Goal: Information Seeking & Learning: Learn about a topic

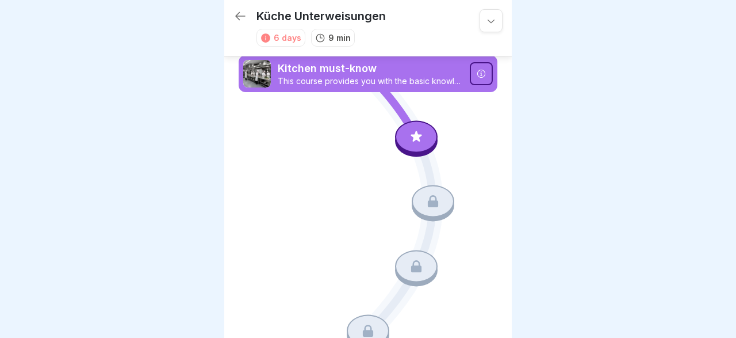
click at [482, 75] on icon at bounding box center [481, 73] width 9 height 9
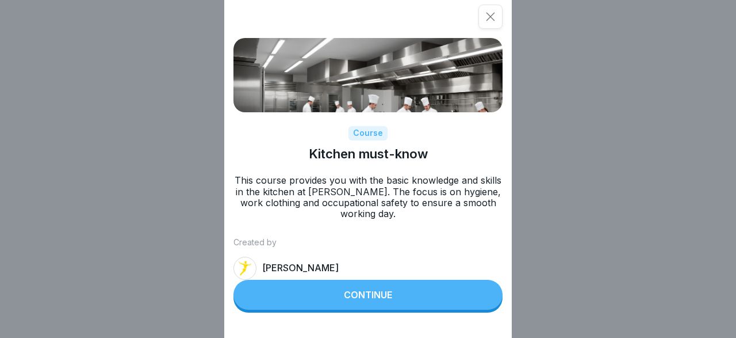
click at [354, 291] on div "Continue" at bounding box center [368, 294] width 48 height 10
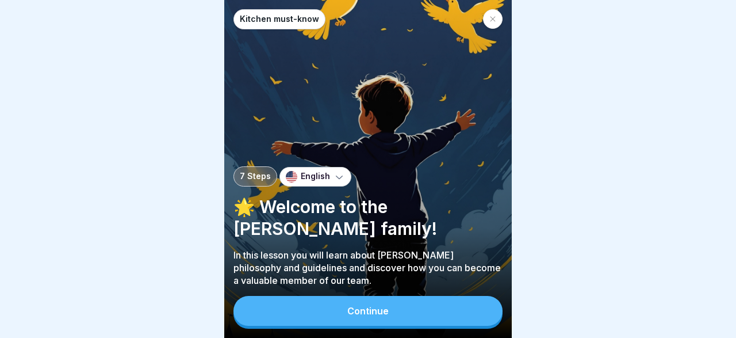
click at [698, 95] on div at bounding box center [368, 169] width 736 height 338
click at [381, 305] on button "Continue" at bounding box center [368, 311] width 269 height 30
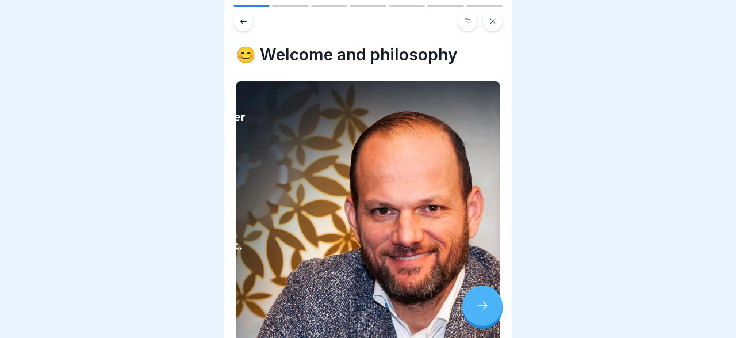
click at [721, 236] on div at bounding box center [368, 169] width 736 height 338
click at [490, 305] on div at bounding box center [482, 305] width 40 height 40
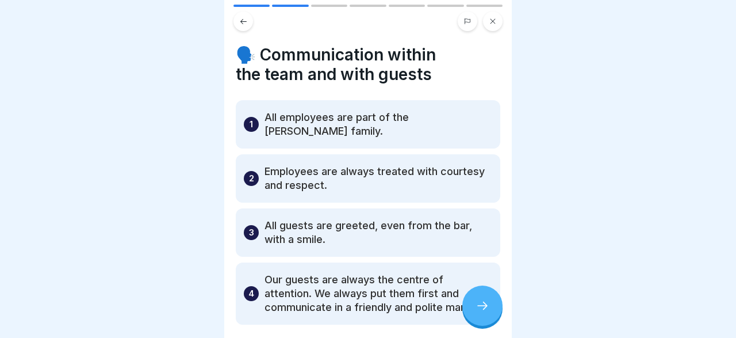
click at [488, 299] on div at bounding box center [482, 305] width 40 height 40
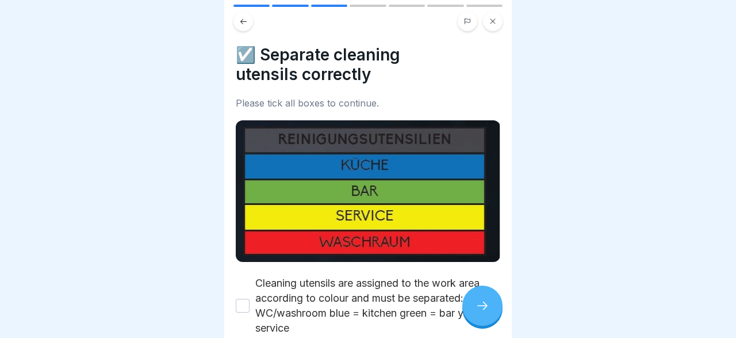
click at [242, 305] on button "Cleaning utensils are assigned to the work area according to colour and must be…" at bounding box center [243, 306] width 14 height 14
click at [245, 304] on button "Cleaning utensils are assigned to the work area according to colour and must be…" at bounding box center [243, 306] width 14 height 14
drag, startPoint x: 246, startPoint y: 311, endPoint x: 244, endPoint y: 304, distance: 6.4
click at [245, 308] on div "Cleaning utensils are assigned to the work area according to colour and must be…" at bounding box center [368, 306] width 265 height 60
click at [244, 301] on button "Cleaning utensils are assigned to the work area according to colour and must be…" at bounding box center [243, 306] width 14 height 14
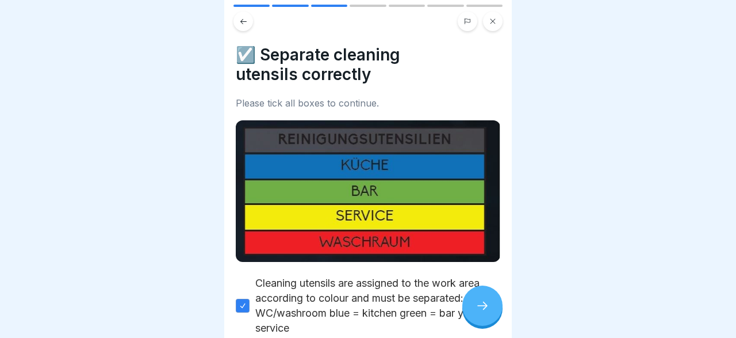
click at [429, 169] on img at bounding box center [368, 190] width 265 height 141
click at [381, 170] on img at bounding box center [368, 190] width 265 height 141
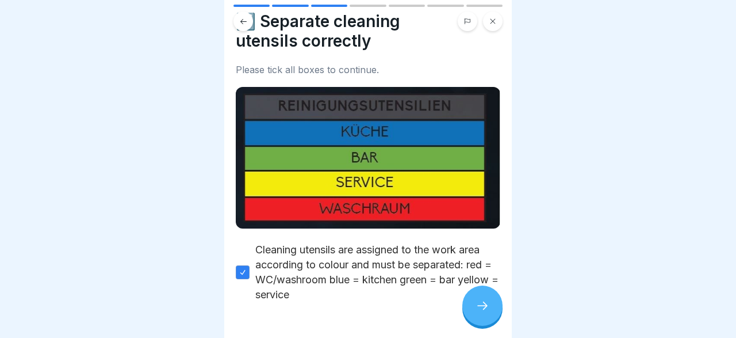
click at [480, 306] on icon at bounding box center [483, 306] width 14 height 14
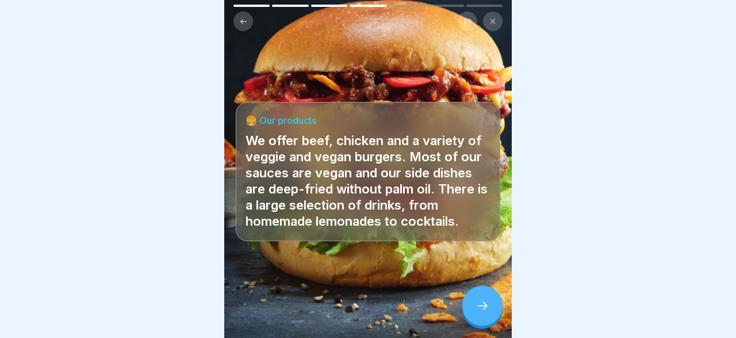
click at [490, 307] on div at bounding box center [482, 305] width 40 height 40
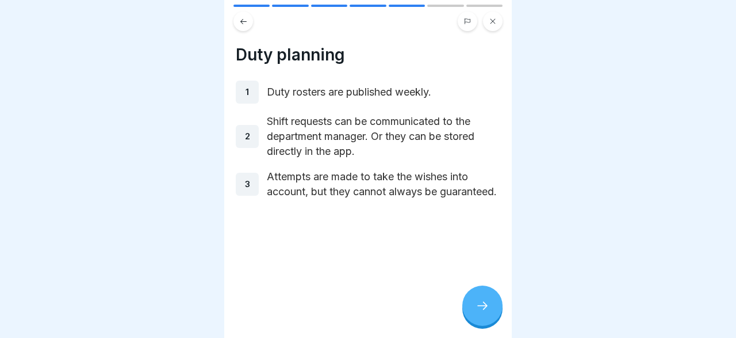
click at [479, 309] on icon at bounding box center [483, 306] width 14 height 14
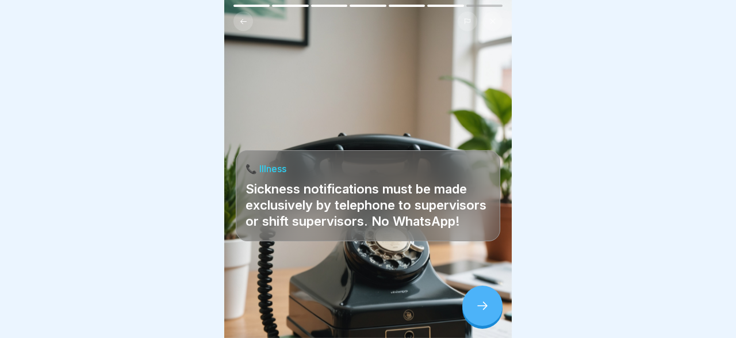
click at [480, 306] on icon at bounding box center [483, 306] width 14 height 14
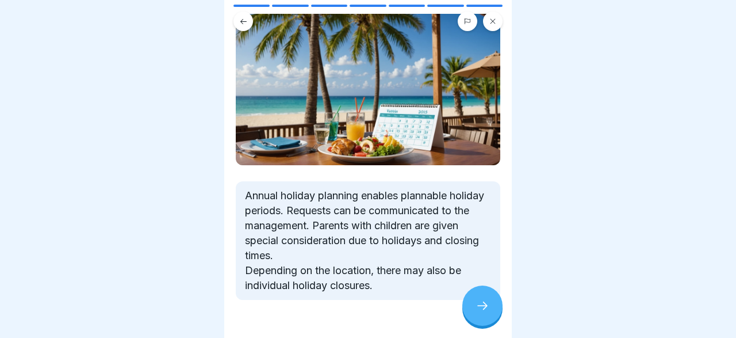
scroll to position [97, 0]
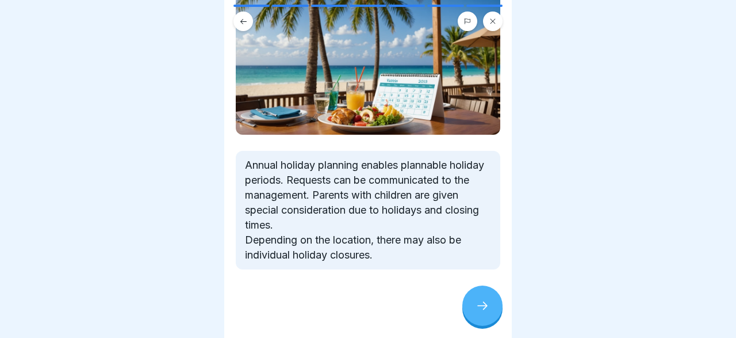
click at [487, 302] on icon at bounding box center [483, 306] width 14 height 14
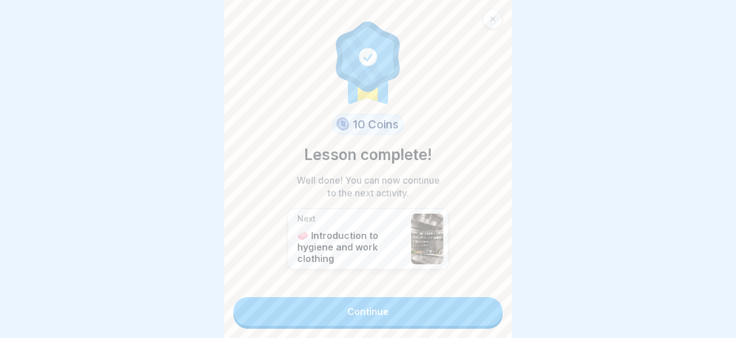
click at [430, 312] on link "Continue" at bounding box center [368, 311] width 269 height 29
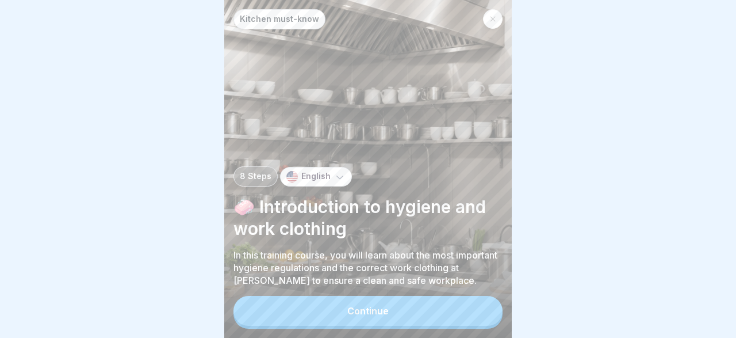
click at [412, 295] on div "Kitchen must-know 8 Steps English 🧼 Introduction to hygiene and work clothing I…" at bounding box center [368, 169] width 288 height 338
click at [376, 312] on div "Continue" at bounding box center [367, 310] width 41 height 10
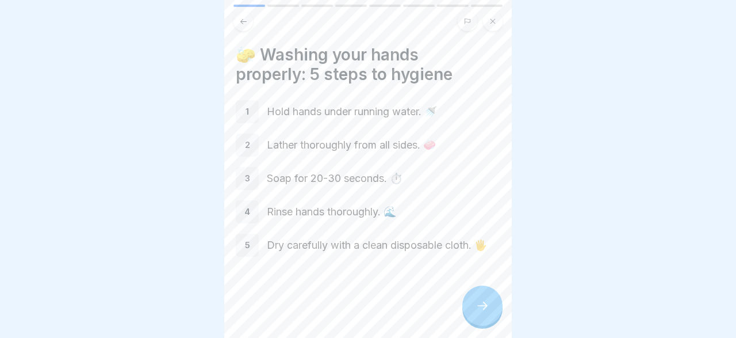
click at [483, 303] on icon at bounding box center [483, 306] width 14 height 14
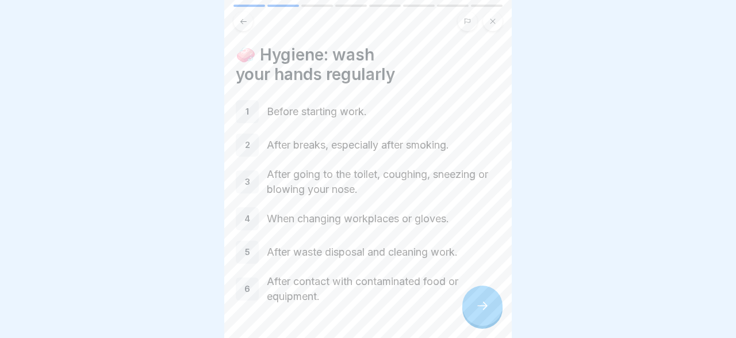
click at [481, 305] on icon at bounding box center [483, 306] width 14 height 14
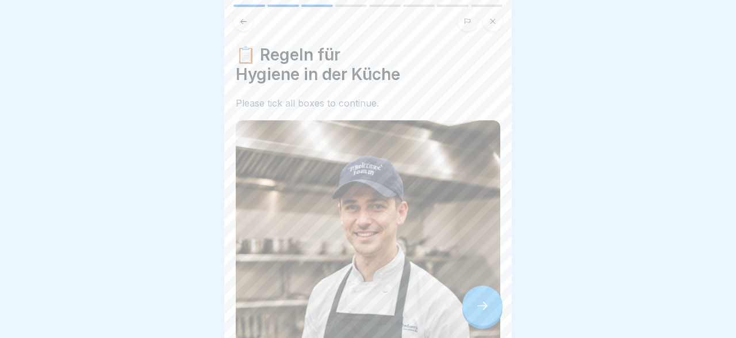
scroll to position [315, 0]
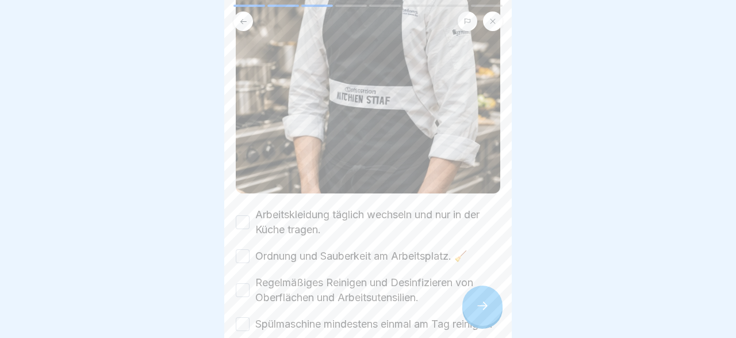
click at [241, 221] on button "Arbeitskleidung täglich wechseln und nur in der Küche tragen." at bounding box center [243, 222] width 14 height 14
click at [241, 257] on button "Ordnung und Sauberkeit am Arbeitsplatz. 🧹" at bounding box center [243, 256] width 14 height 14
click at [240, 289] on button "Regelmäßiges Reinigen und Desinfizieren von Oberflächen und Arbeitsutensilien." at bounding box center [243, 290] width 14 height 14
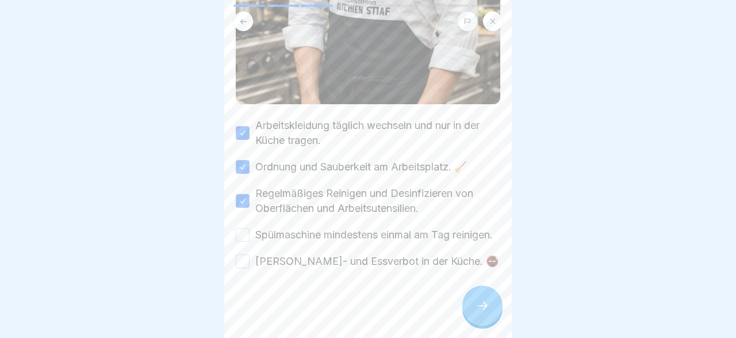
scroll to position [419, 0]
click at [247, 231] on button "Spülmaschine mindestens einmal am Tag reinigen." at bounding box center [243, 235] width 14 height 14
click at [243, 263] on button "[PERSON_NAME]- und Essverbot in der Küche. 🚭" at bounding box center [243, 261] width 14 height 14
click at [479, 299] on div at bounding box center [482, 305] width 40 height 40
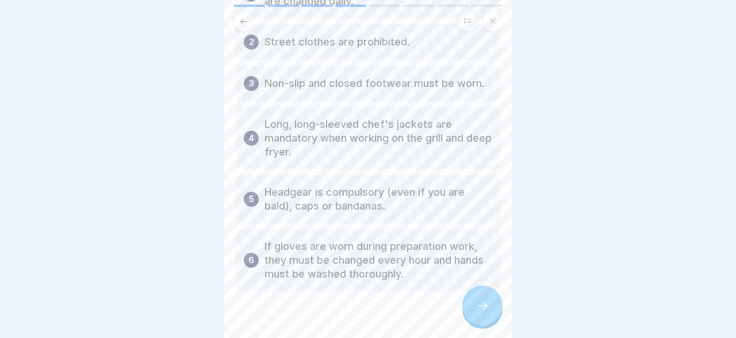
scroll to position [133, 0]
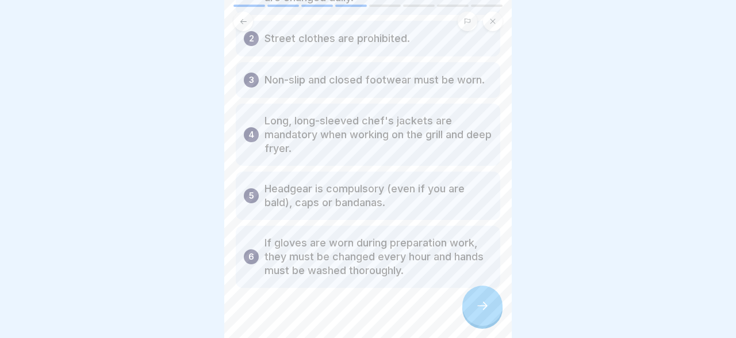
click at [487, 314] on div at bounding box center [482, 305] width 40 height 40
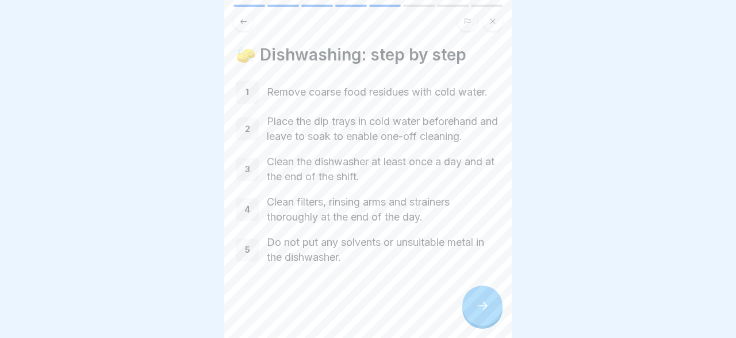
click at [487, 305] on icon at bounding box center [483, 306] width 14 height 14
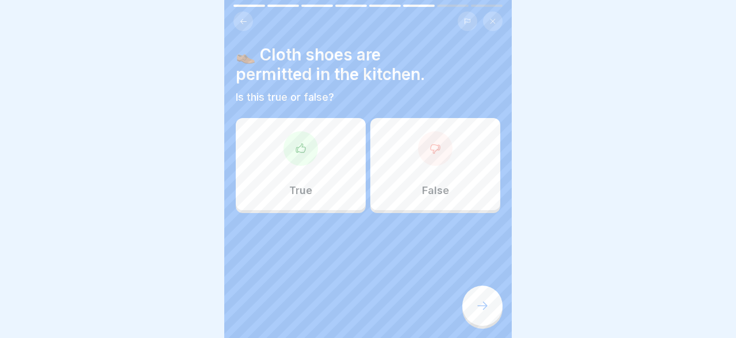
click at [442, 145] on div at bounding box center [435, 148] width 35 height 35
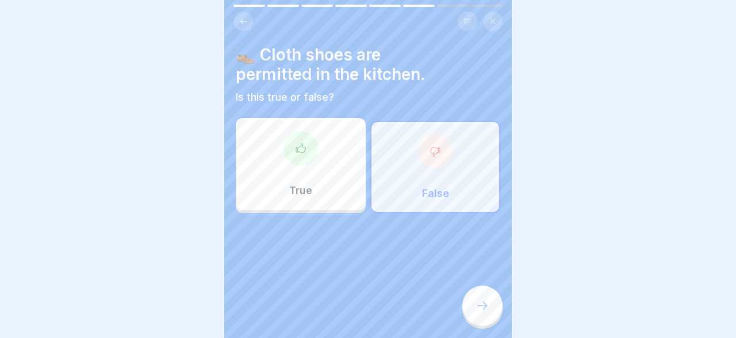
click at [431, 190] on p "False" at bounding box center [435, 193] width 27 height 13
click at [489, 316] on div at bounding box center [482, 305] width 40 height 40
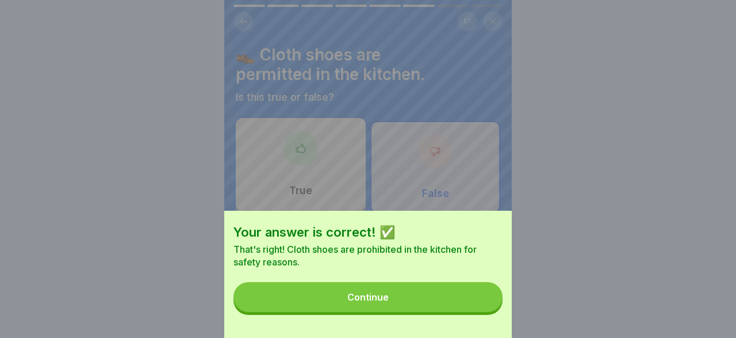
click at [419, 290] on button "Continue" at bounding box center [368, 297] width 269 height 30
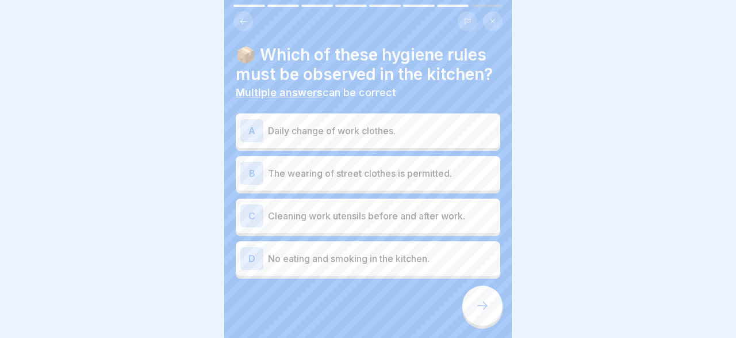
click at [264, 132] on div "A Daily change of work clothes." at bounding box center [367, 130] width 255 height 23
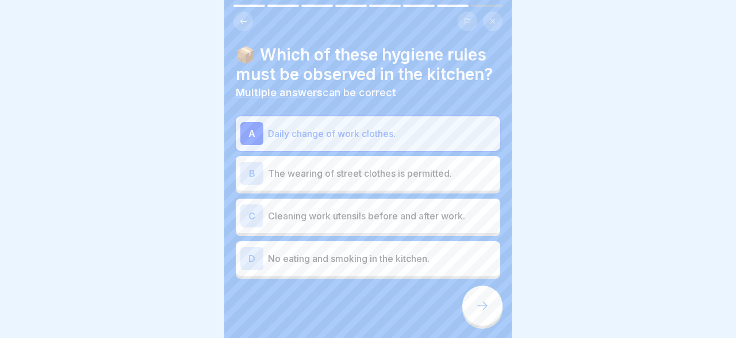
click at [288, 213] on p "Cleaning work utensils before and after work." at bounding box center [382, 216] width 228 height 14
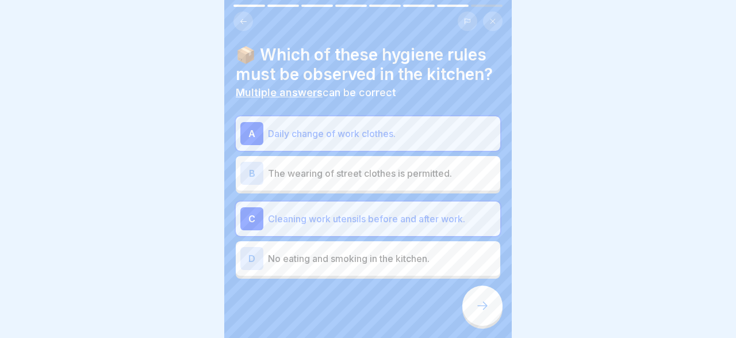
click at [419, 257] on p "No eating and smoking in the kitchen." at bounding box center [382, 258] width 228 height 14
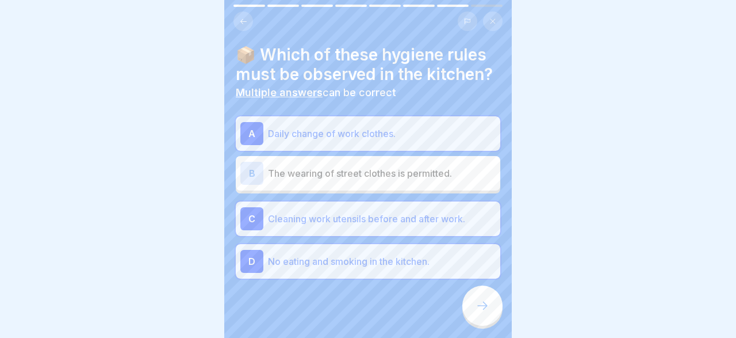
click at [474, 302] on div at bounding box center [482, 305] width 40 height 40
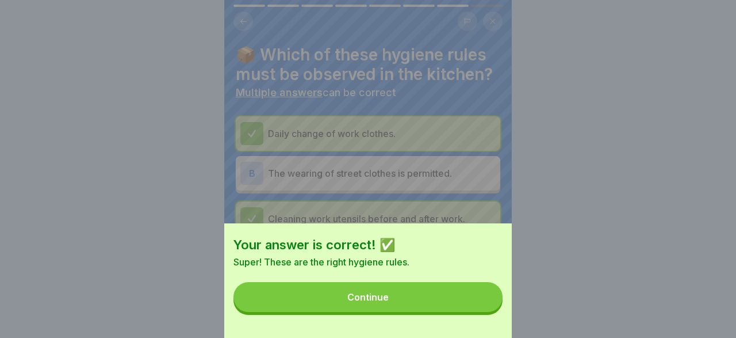
click at [444, 291] on button "Continue" at bounding box center [368, 297] width 269 height 30
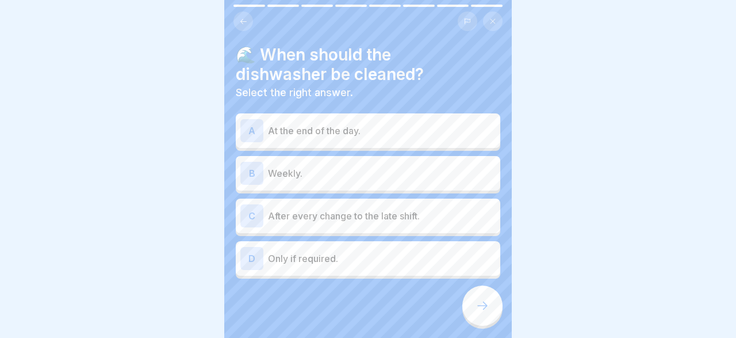
click at [323, 135] on p "At the end of the day." at bounding box center [382, 131] width 228 height 14
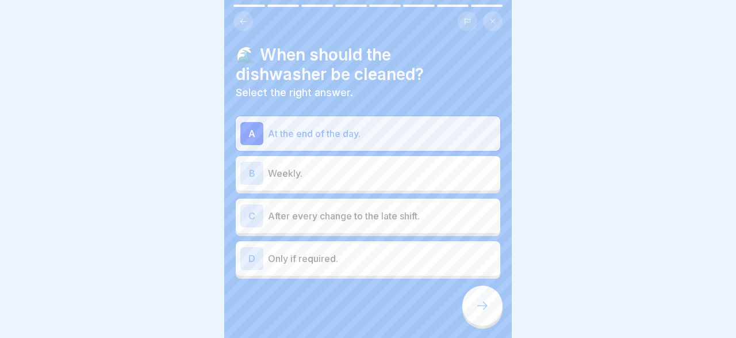
click at [316, 175] on p "Weekly." at bounding box center [382, 173] width 228 height 14
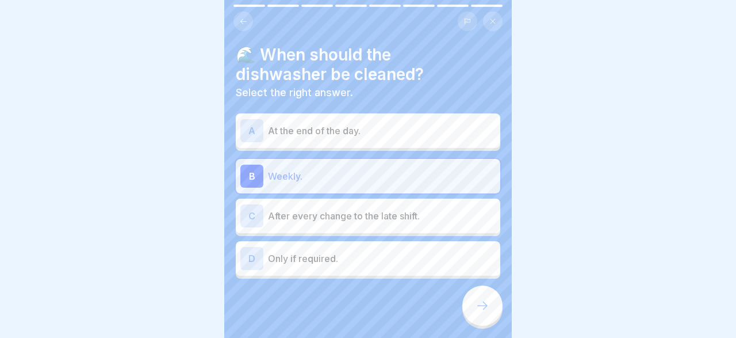
click at [307, 129] on p "At the end of the day." at bounding box center [382, 131] width 228 height 14
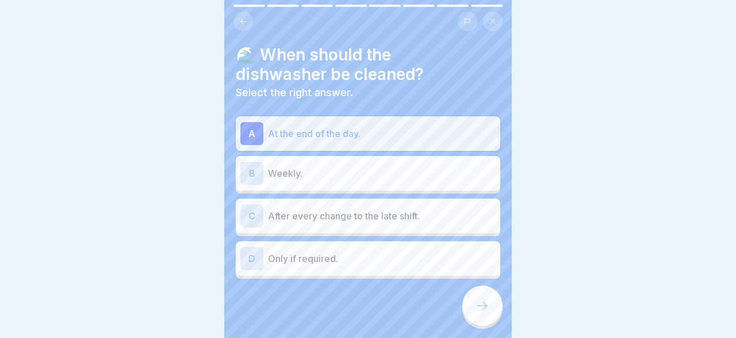
click at [478, 300] on div at bounding box center [482, 305] width 40 height 40
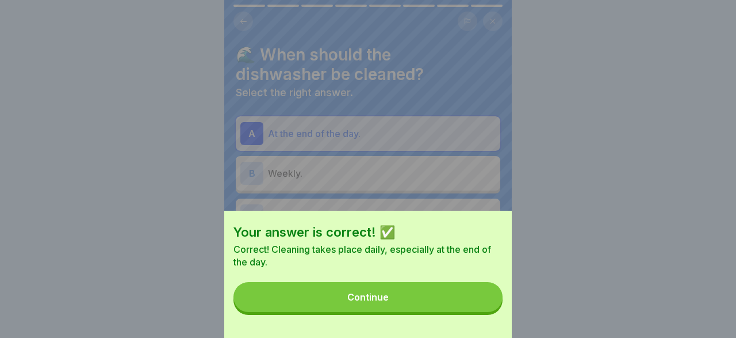
click at [360, 289] on button "Continue" at bounding box center [368, 297] width 269 height 30
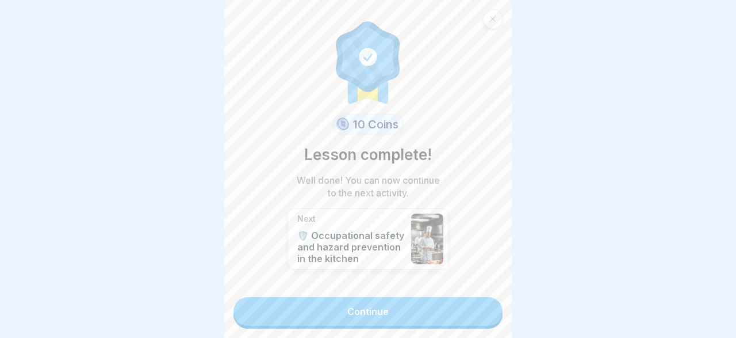
click at [362, 307] on link "Continue" at bounding box center [368, 311] width 269 height 29
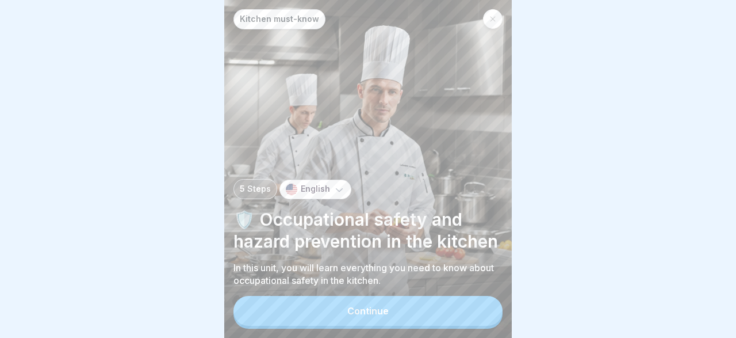
click at [362, 307] on div "Continue" at bounding box center [367, 310] width 41 height 10
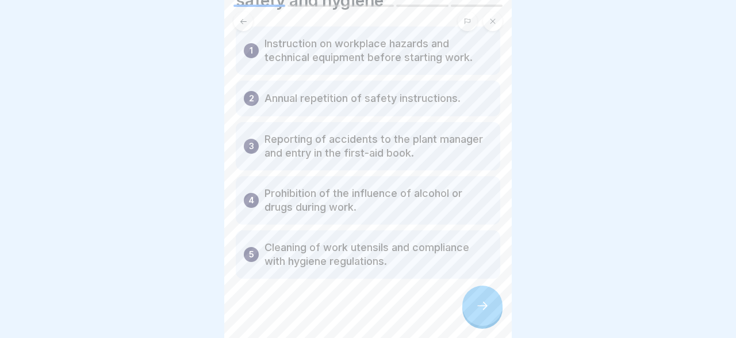
scroll to position [83, 0]
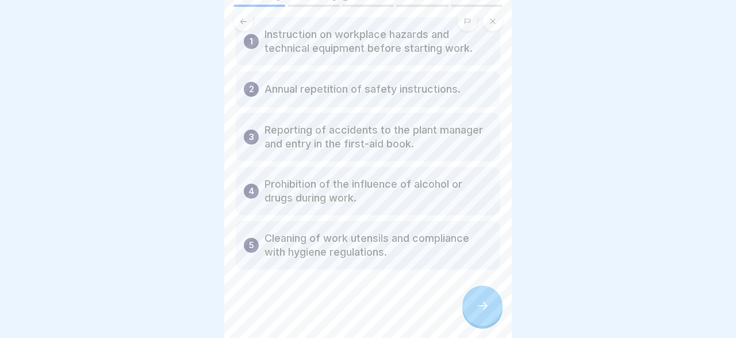
click at [469, 297] on div at bounding box center [482, 305] width 40 height 40
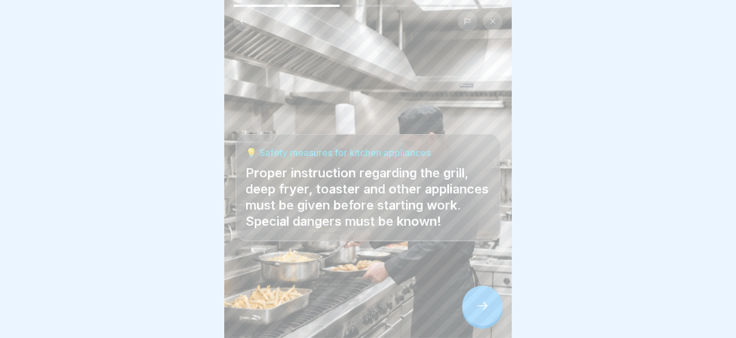
click at [483, 304] on icon at bounding box center [483, 306] width 14 height 14
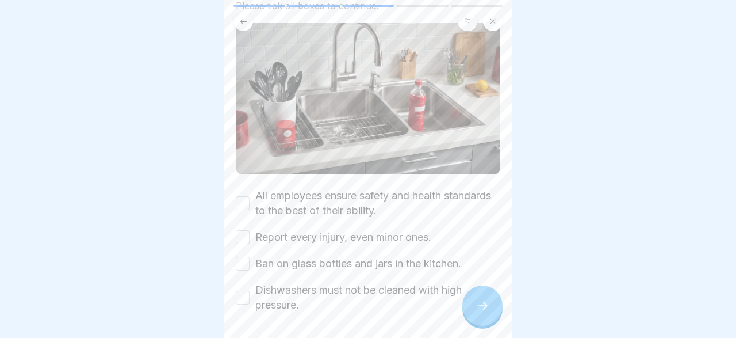
scroll to position [111, 0]
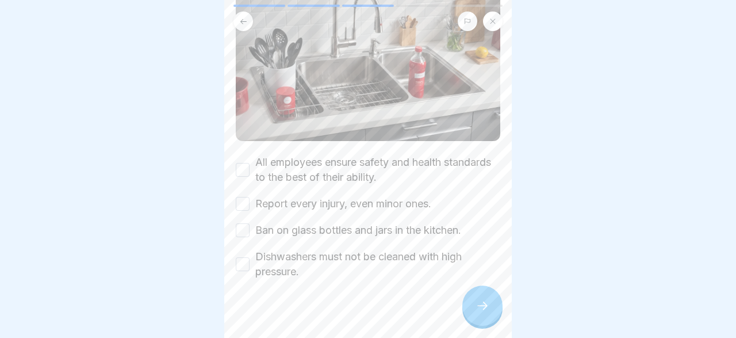
click at [247, 171] on button "All employees ensure safety and health standards to the best of their ability." at bounding box center [243, 170] width 14 height 14
click at [249, 202] on button "Report every injury, even minor ones." at bounding box center [243, 204] width 14 height 14
click at [478, 303] on icon at bounding box center [483, 306] width 14 height 14
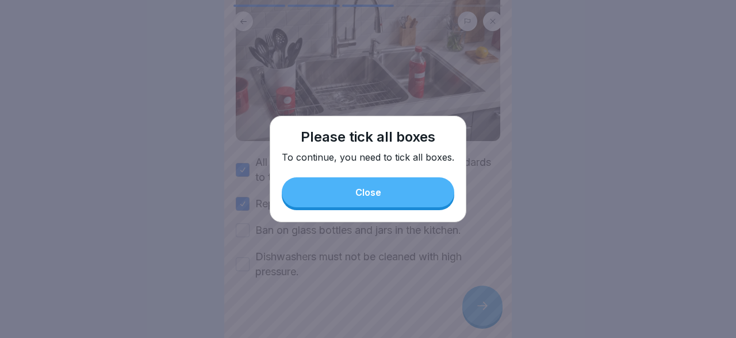
click at [374, 194] on div "Close" at bounding box center [368, 192] width 26 height 10
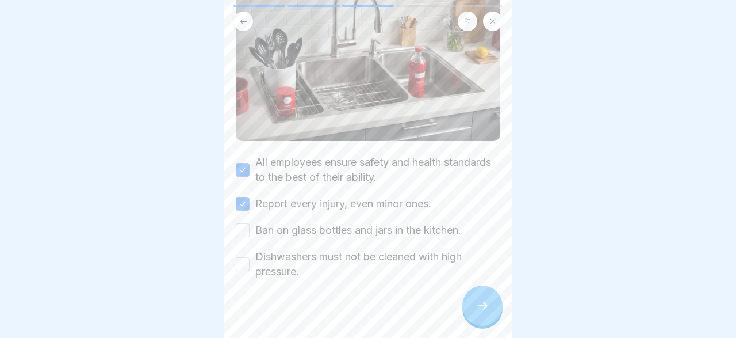
click at [245, 233] on button "Ban on glass bottles and jars in the kitchen." at bounding box center [243, 230] width 14 height 14
click at [250, 266] on div "Dishwashers must not be cleaned with high pressure." at bounding box center [368, 264] width 265 height 30
click at [244, 265] on button "Dishwashers must not be cleaned with high pressure." at bounding box center [243, 264] width 14 height 14
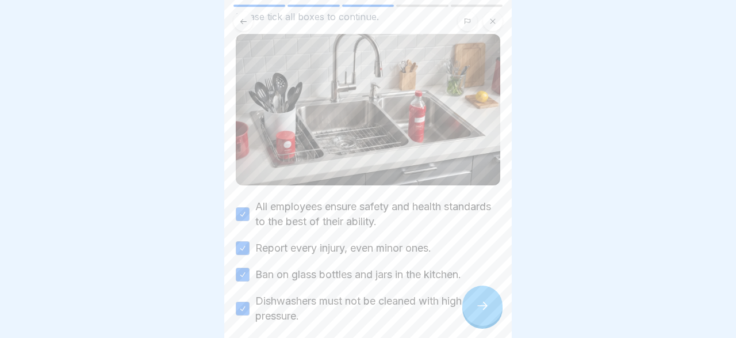
scroll to position [100, 0]
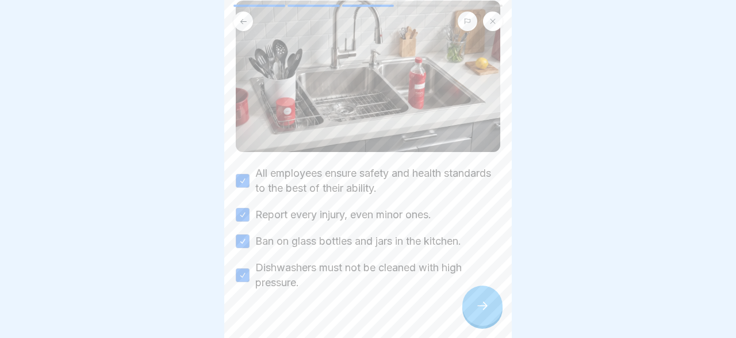
click at [492, 296] on div at bounding box center [482, 305] width 40 height 40
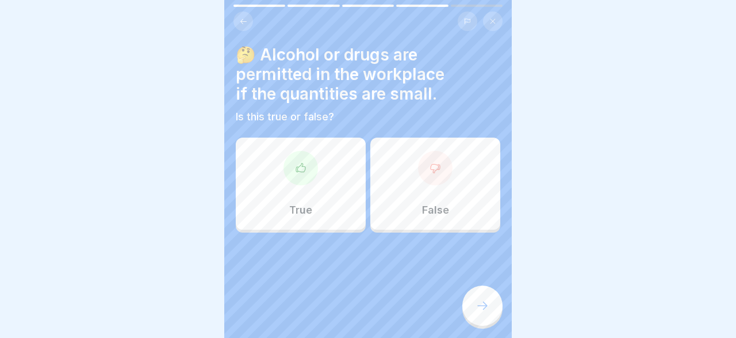
click at [442, 201] on div "False" at bounding box center [435, 183] width 130 height 92
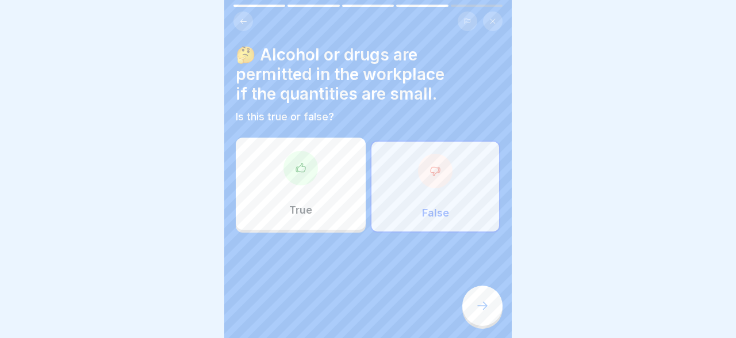
click at [480, 296] on div at bounding box center [482, 305] width 40 height 40
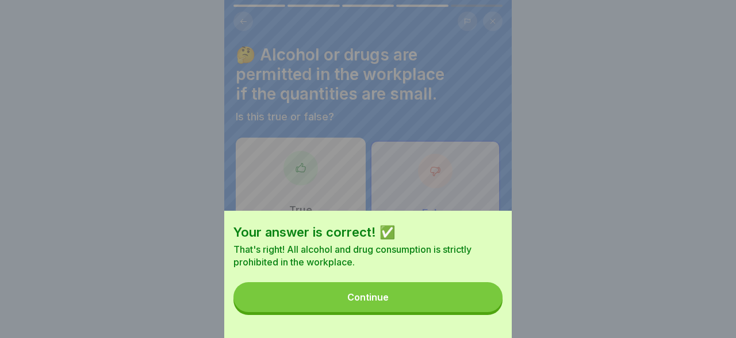
click at [415, 291] on button "Continue" at bounding box center [368, 297] width 269 height 30
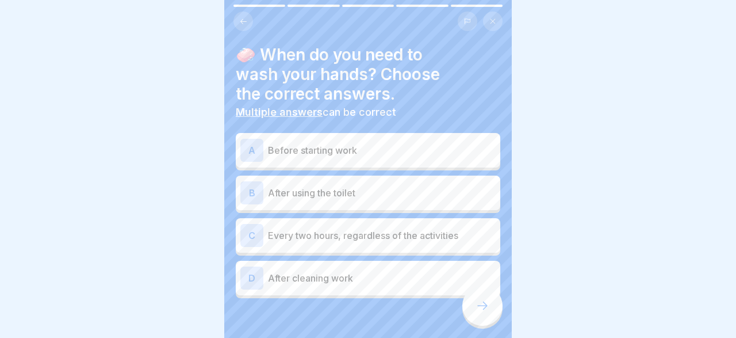
click at [321, 156] on p "Before starting work" at bounding box center [382, 150] width 228 height 14
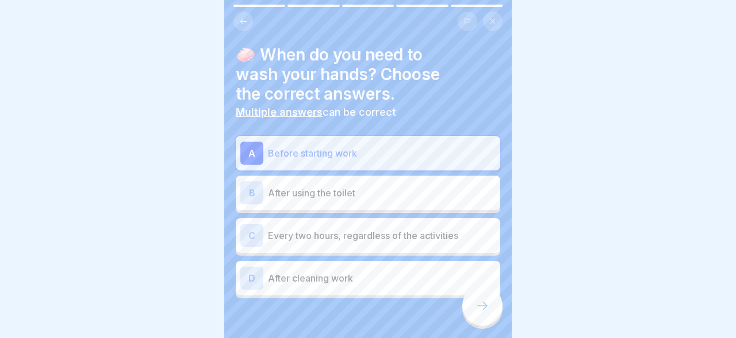
click at [319, 184] on div "B After using the toilet" at bounding box center [367, 192] width 255 height 23
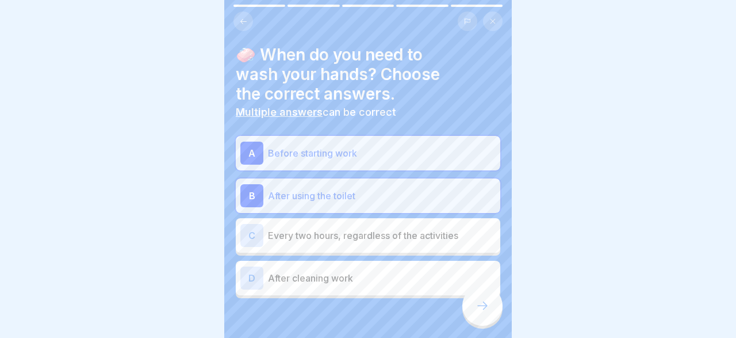
click at [320, 271] on p "After cleaning work" at bounding box center [382, 278] width 228 height 14
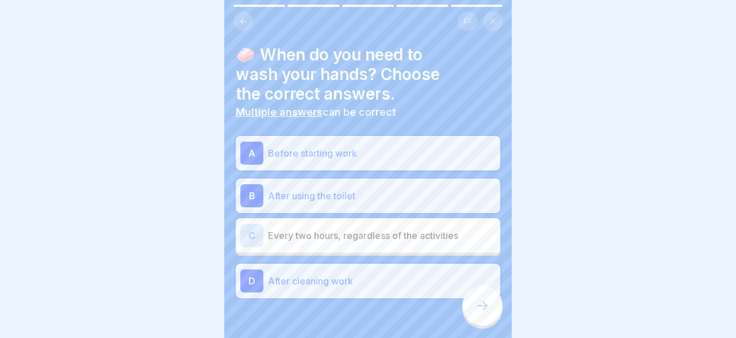
click at [480, 301] on icon at bounding box center [483, 306] width 14 height 14
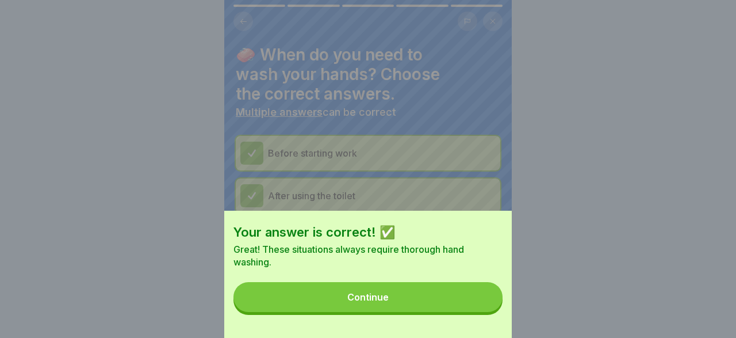
click at [434, 286] on button "Continue" at bounding box center [368, 297] width 269 height 30
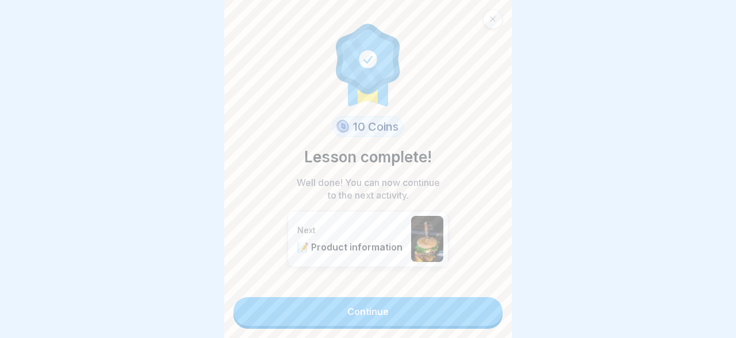
click at [385, 311] on link "Continue" at bounding box center [368, 311] width 269 height 29
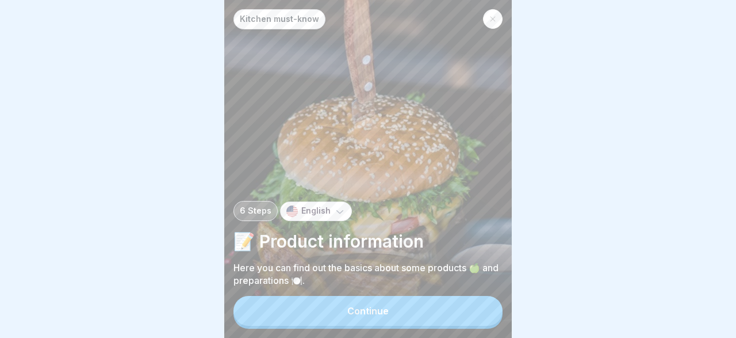
click at [387, 308] on div "Continue" at bounding box center [367, 310] width 41 height 10
